Goal: Information Seeking & Learning: Check status

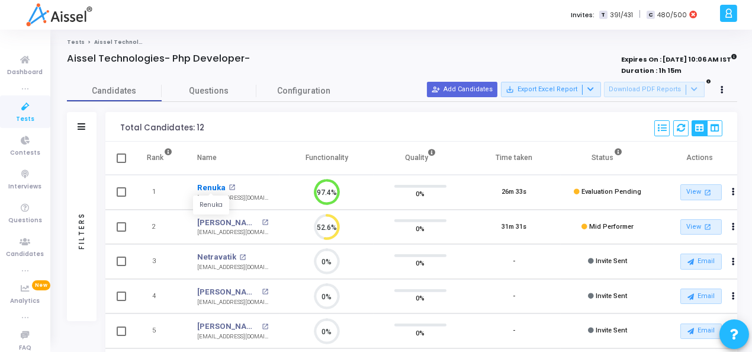
click at [209, 190] on link "Renuka" at bounding box center [211, 188] width 28 height 12
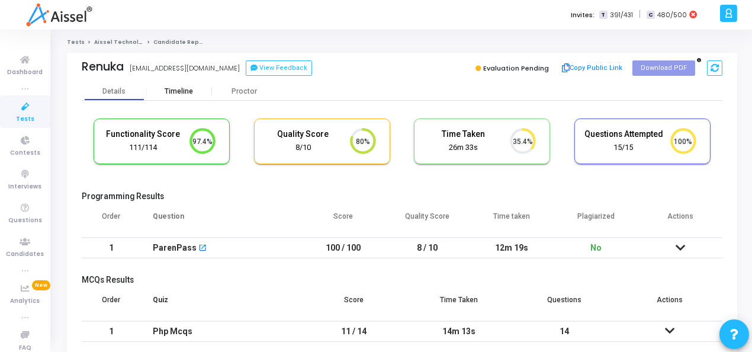
click at [179, 97] on div "Timeline" at bounding box center [179, 91] width 65 height 18
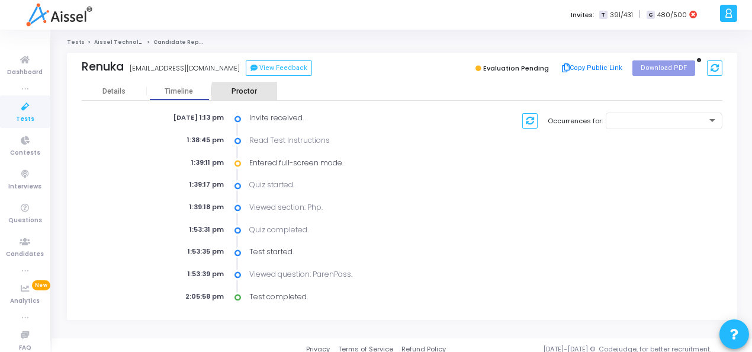
click at [245, 94] on div "Proctor" at bounding box center [244, 91] width 65 height 9
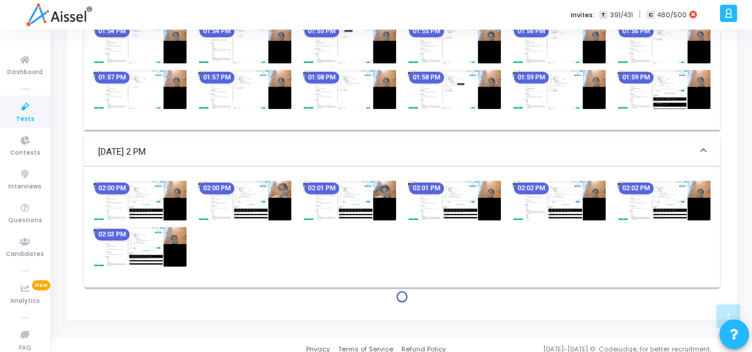
scroll to position [733, 0]
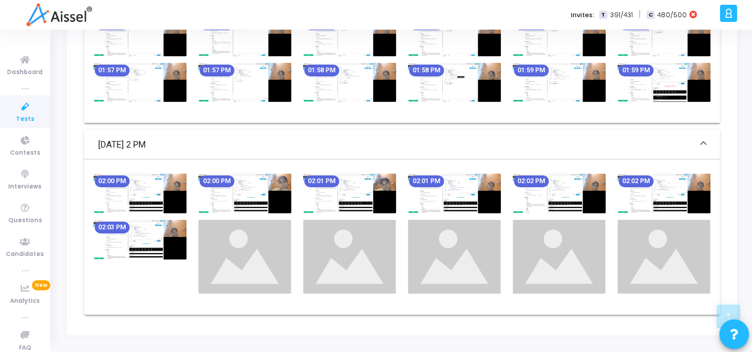
click at [370, 196] on img at bounding box center [349, 194] width 93 height 40
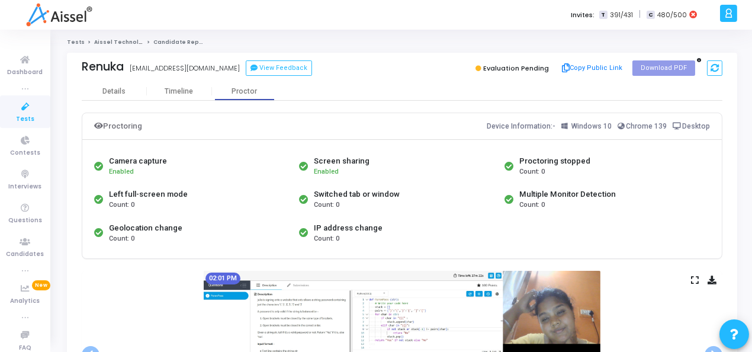
scroll to position [118, 0]
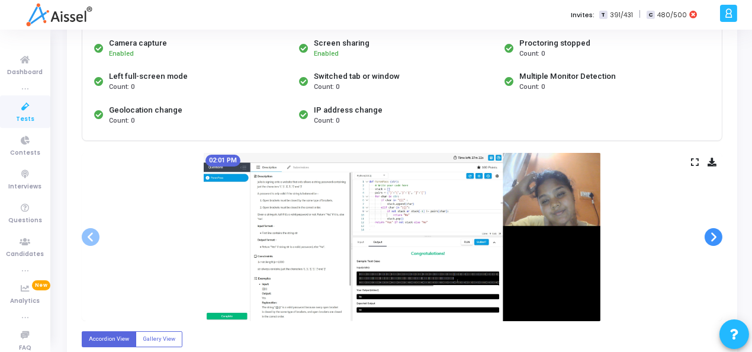
click at [713, 239] on span at bounding box center [714, 237] width 18 height 18
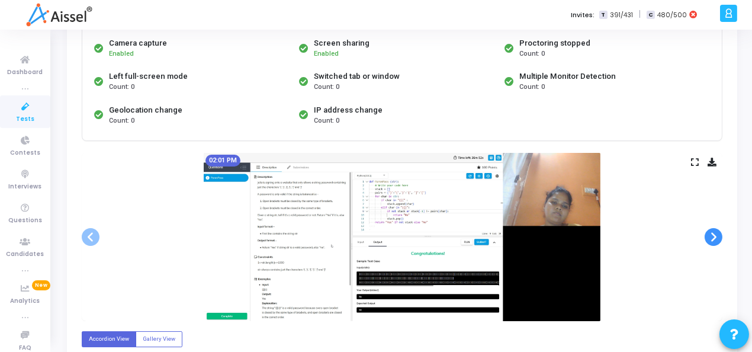
click at [715, 238] on span at bounding box center [714, 237] width 18 height 18
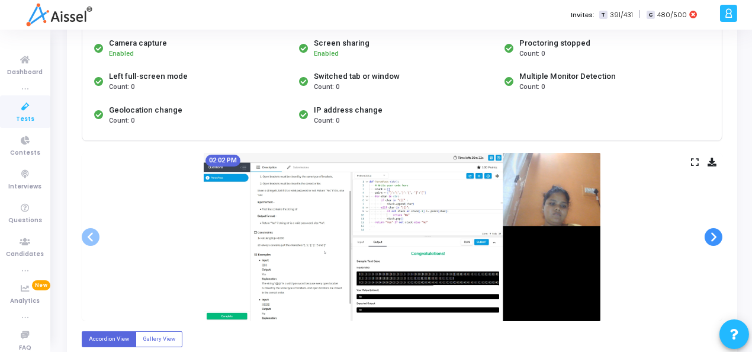
click at [715, 238] on span at bounding box center [714, 237] width 18 height 18
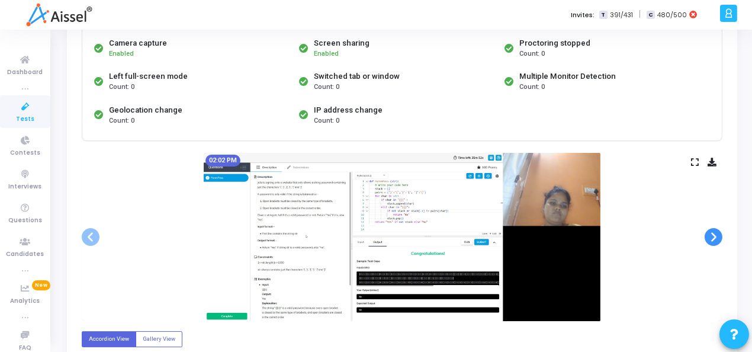
click at [715, 238] on span at bounding box center [714, 237] width 18 height 18
click at [716, 238] on span at bounding box center [714, 237] width 18 height 18
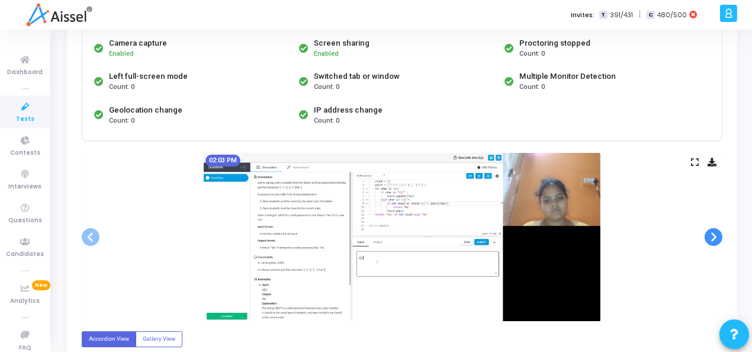
click at [716, 238] on span at bounding box center [714, 237] width 18 height 18
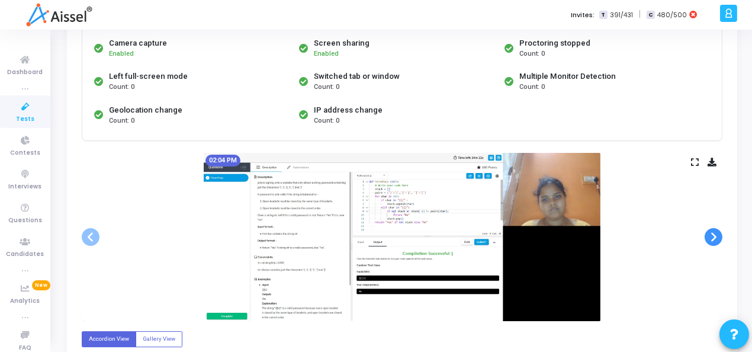
click at [716, 238] on span at bounding box center [714, 237] width 18 height 18
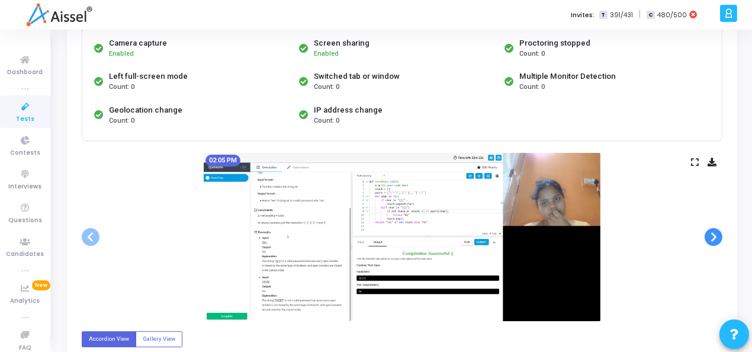
click at [716, 238] on span at bounding box center [714, 237] width 18 height 18
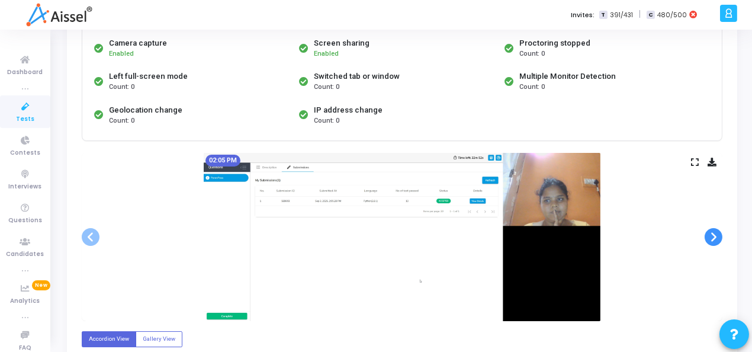
click at [716, 238] on span at bounding box center [714, 237] width 18 height 18
click at [87, 240] on span at bounding box center [91, 237] width 18 height 18
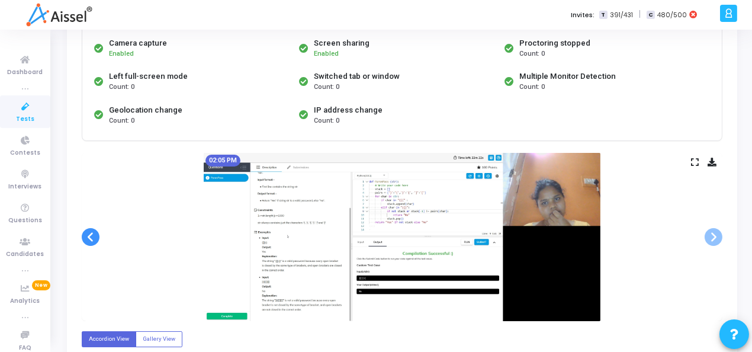
click at [87, 240] on span at bounding box center [91, 237] width 18 height 18
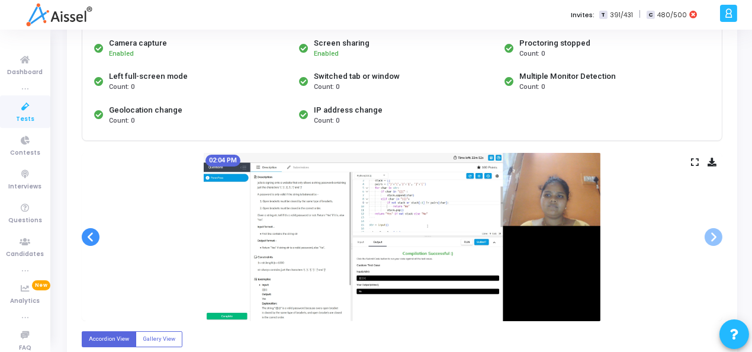
click at [87, 240] on span at bounding box center [91, 237] width 18 height 18
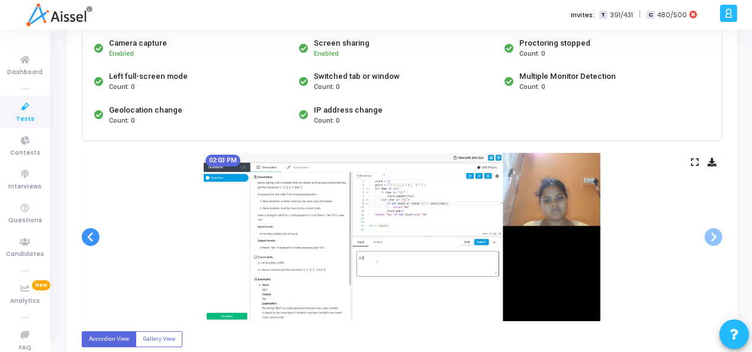
click at [87, 240] on span at bounding box center [91, 237] width 18 height 18
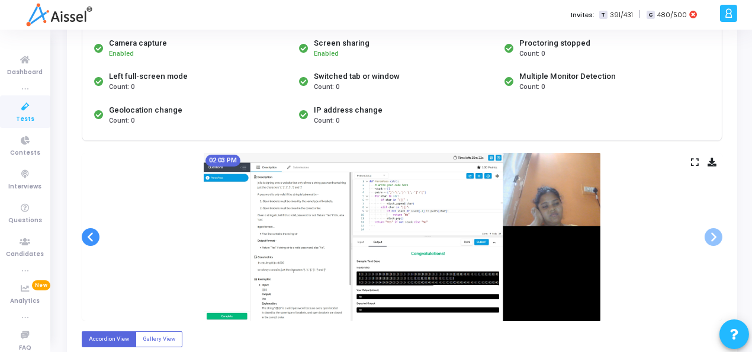
click at [87, 240] on span at bounding box center [91, 237] width 18 height 18
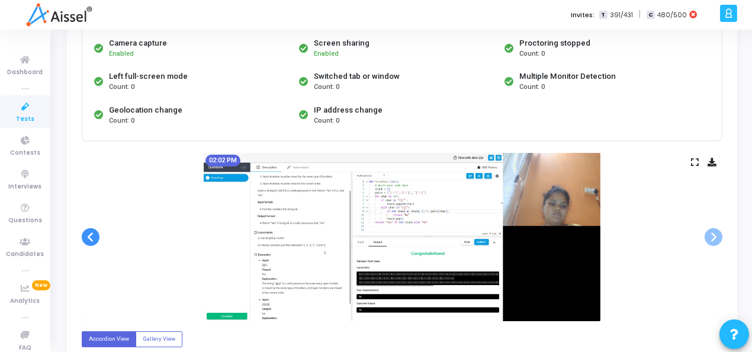
click at [87, 240] on span at bounding box center [91, 237] width 18 height 18
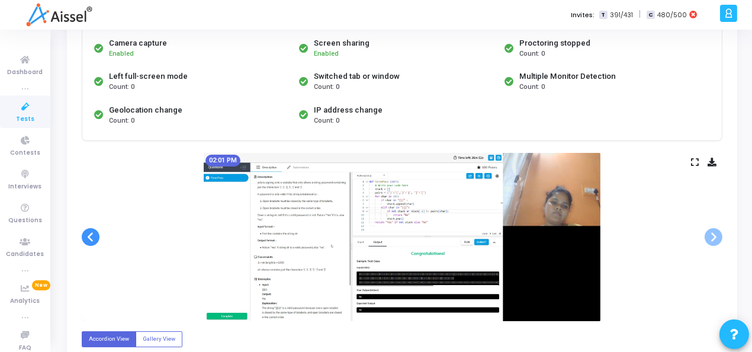
click at [87, 240] on span at bounding box center [91, 237] width 18 height 18
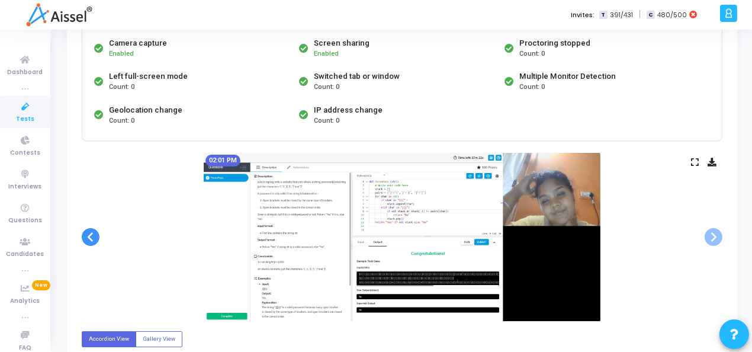
click at [87, 240] on span at bounding box center [91, 237] width 18 height 18
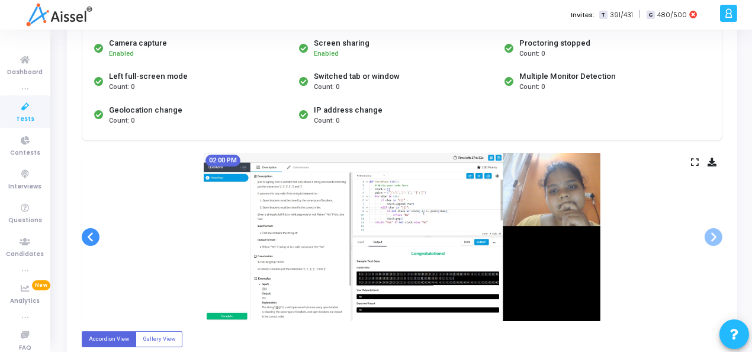
click at [87, 240] on span at bounding box center [91, 237] width 18 height 18
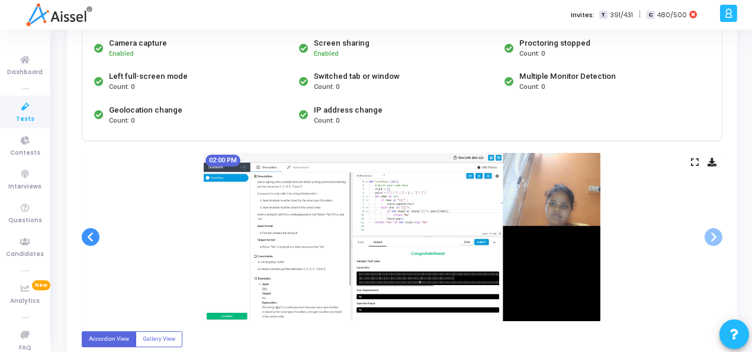
click at [87, 240] on span at bounding box center [91, 237] width 18 height 18
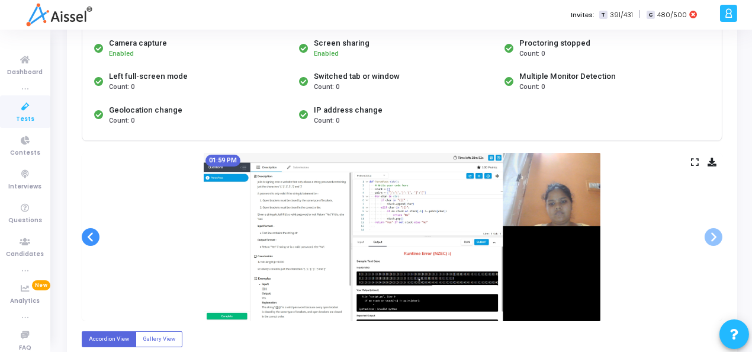
click at [87, 240] on span at bounding box center [91, 237] width 18 height 18
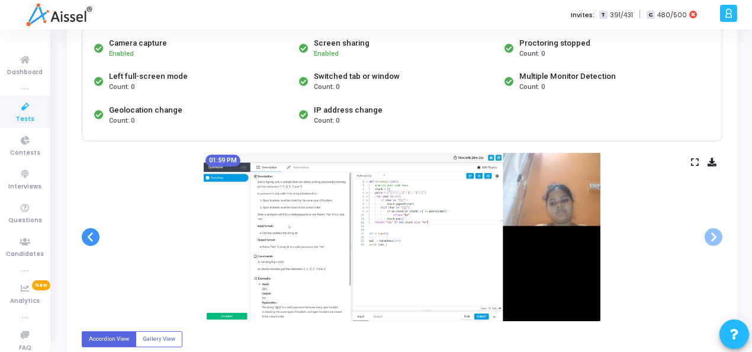
click at [87, 240] on span at bounding box center [91, 237] width 18 height 18
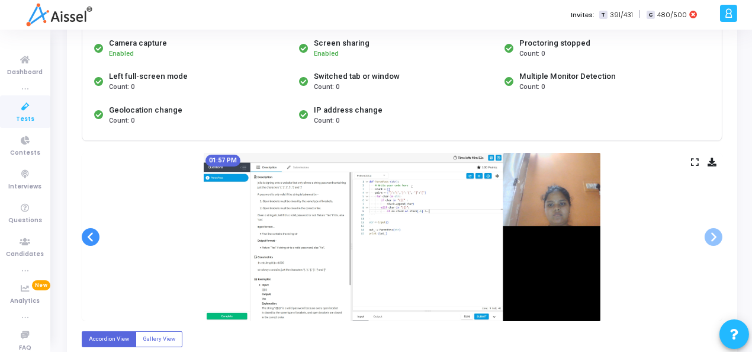
click at [87, 240] on span at bounding box center [91, 237] width 18 height 18
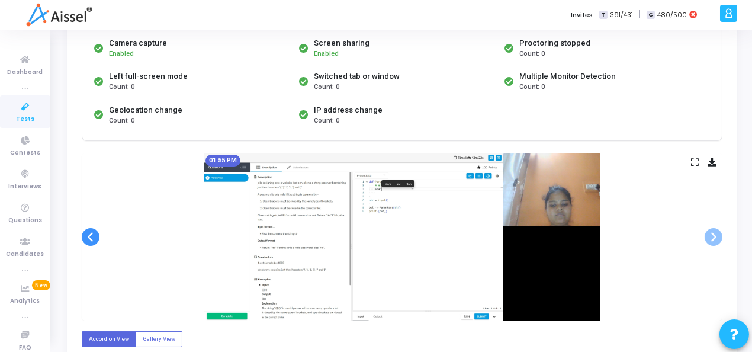
click at [87, 240] on span at bounding box center [91, 237] width 18 height 18
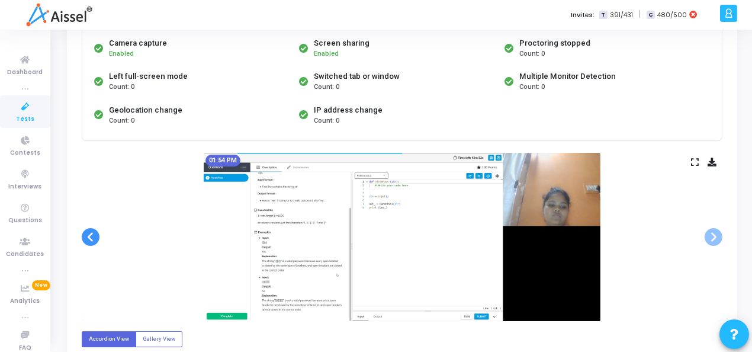
click at [87, 240] on span at bounding box center [91, 237] width 18 height 18
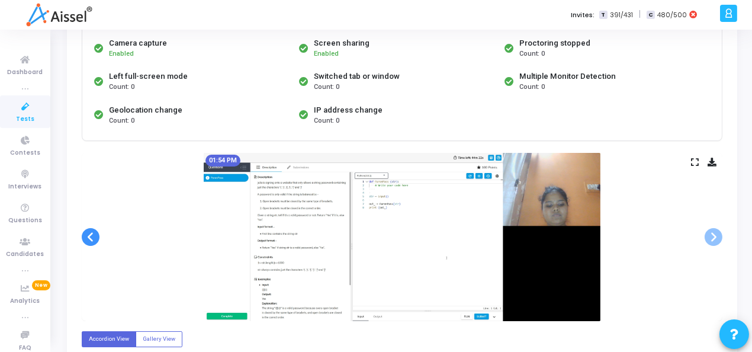
click at [87, 240] on span at bounding box center [91, 237] width 18 height 18
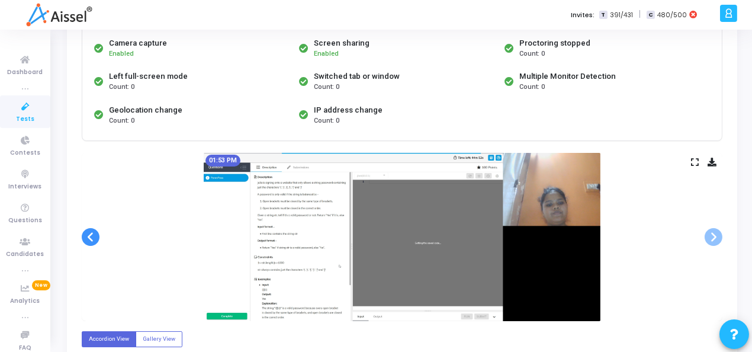
click at [87, 240] on span at bounding box center [91, 237] width 18 height 18
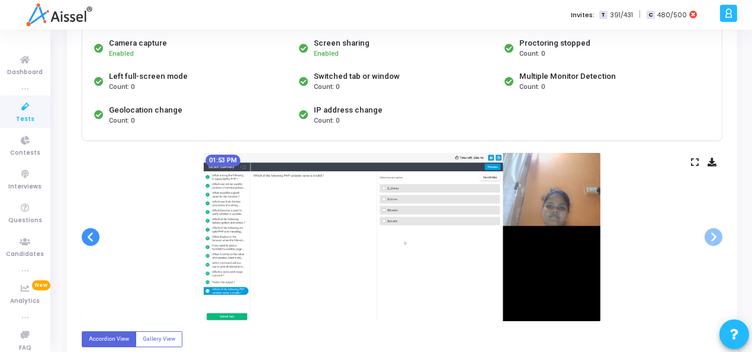
click at [87, 240] on span at bounding box center [91, 237] width 18 height 18
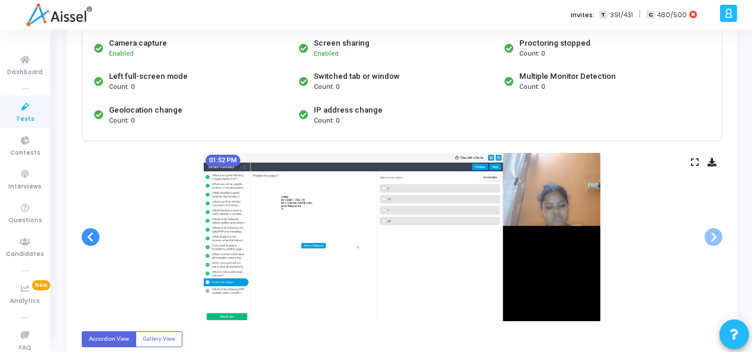
click at [93, 235] on span at bounding box center [91, 237] width 18 height 18
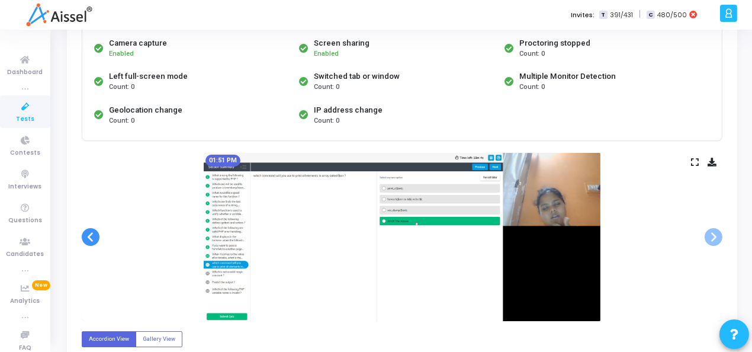
click at [93, 235] on span at bounding box center [91, 237] width 18 height 18
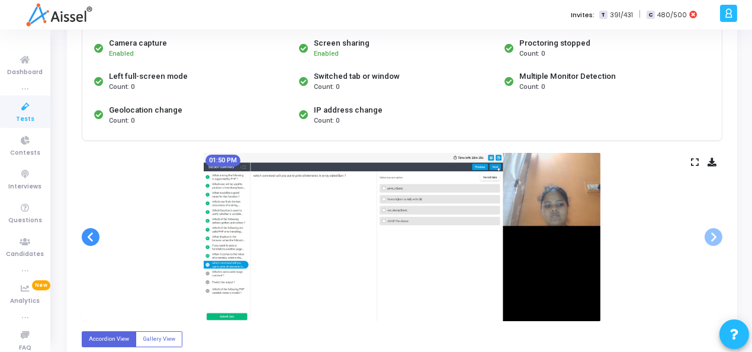
click at [93, 235] on span at bounding box center [91, 237] width 18 height 18
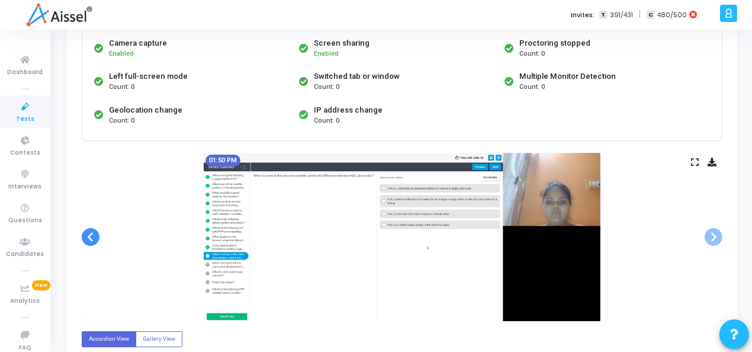
click at [93, 235] on span at bounding box center [91, 237] width 18 height 18
click at [94, 235] on span at bounding box center [91, 237] width 18 height 18
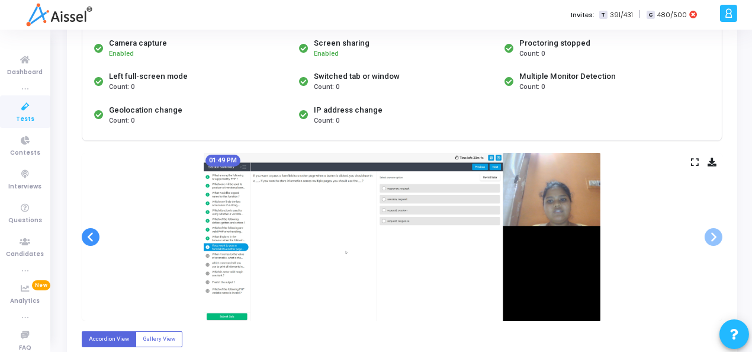
click at [92, 235] on span at bounding box center [91, 237] width 18 height 18
click at [91, 235] on span at bounding box center [91, 237] width 18 height 18
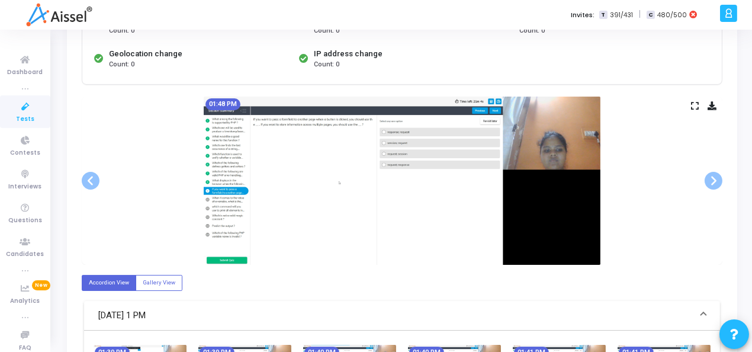
scroll to position [178, 0]
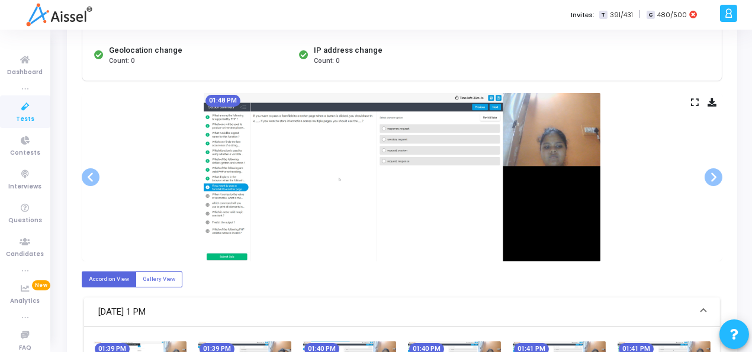
click at [423, 193] on img at bounding box center [402, 177] width 397 height 168
click at [142, 274] on label "Gallery View" at bounding box center [159, 279] width 47 height 16
click at [143, 275] on input "Gallery View" at bounding box center [147, 279] width 8 height 8
radio input "true"
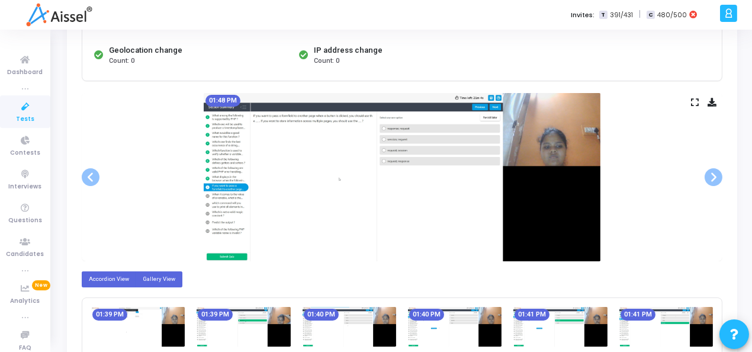
click at [116, 281] on label "Accordion View" at bounding box center [109, 279] width 55 height 16
click at [97, 281] on input "Accordion View" at bounding box center [93, 279] width 8 height 8
radio input "true"
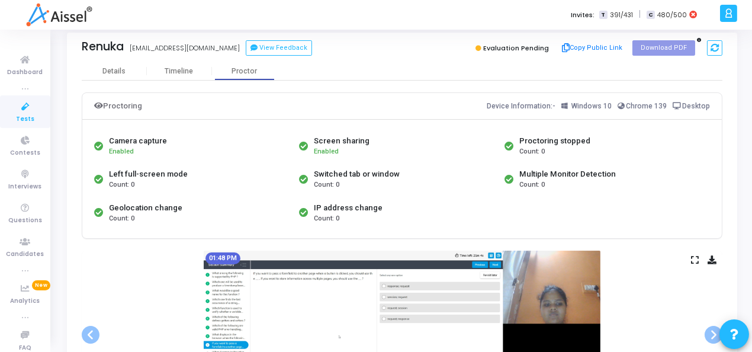
scroll to position [0, 0]
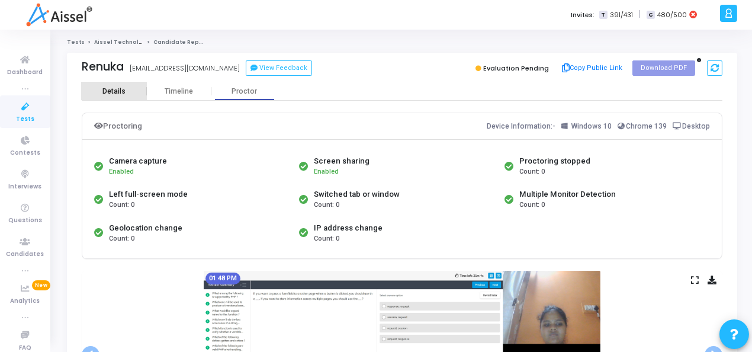
click at [113, 97] on div "Details" at bounding box center [114, 91] width 65 height 18
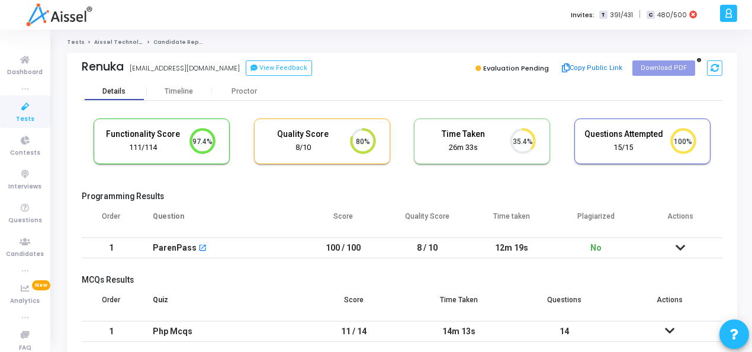
scroll to position [53, 0]
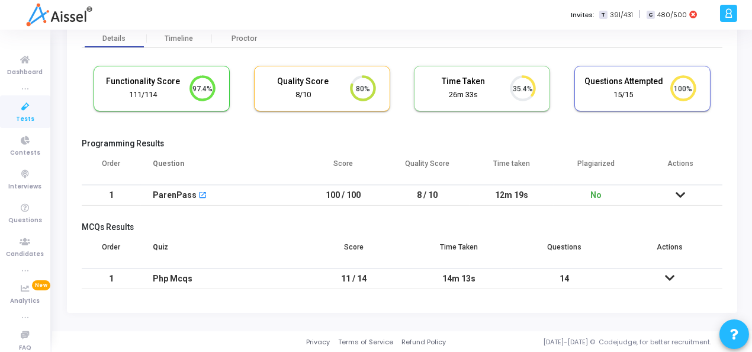
click at [681, 194] on icon at bounding box center [680, 195] width 9 height 8
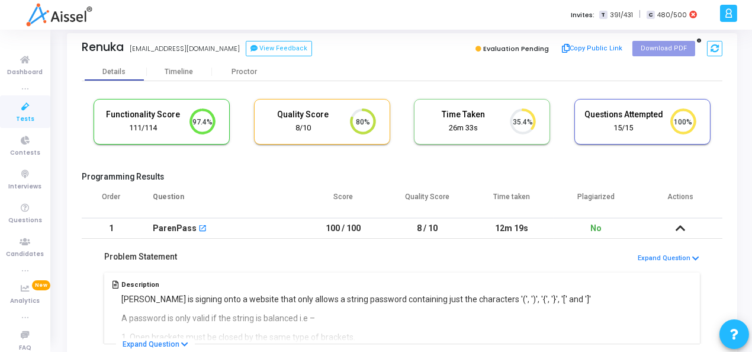
scroll to position [0, 0]
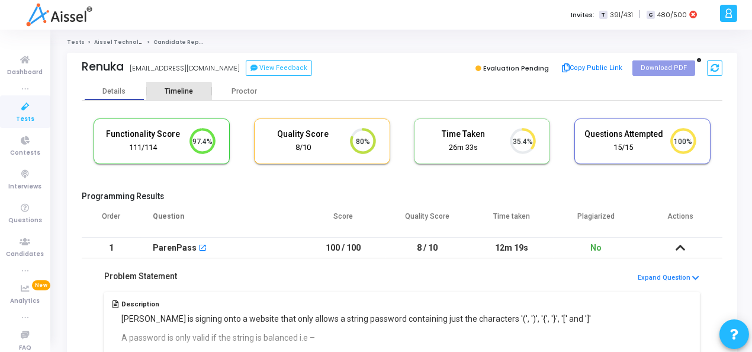
click at [177, 92] on div "Timeline" at bounding box center [179, 91] width 28 height 9
